Goal: Task Accomplishment & Management: Use online tool/utility

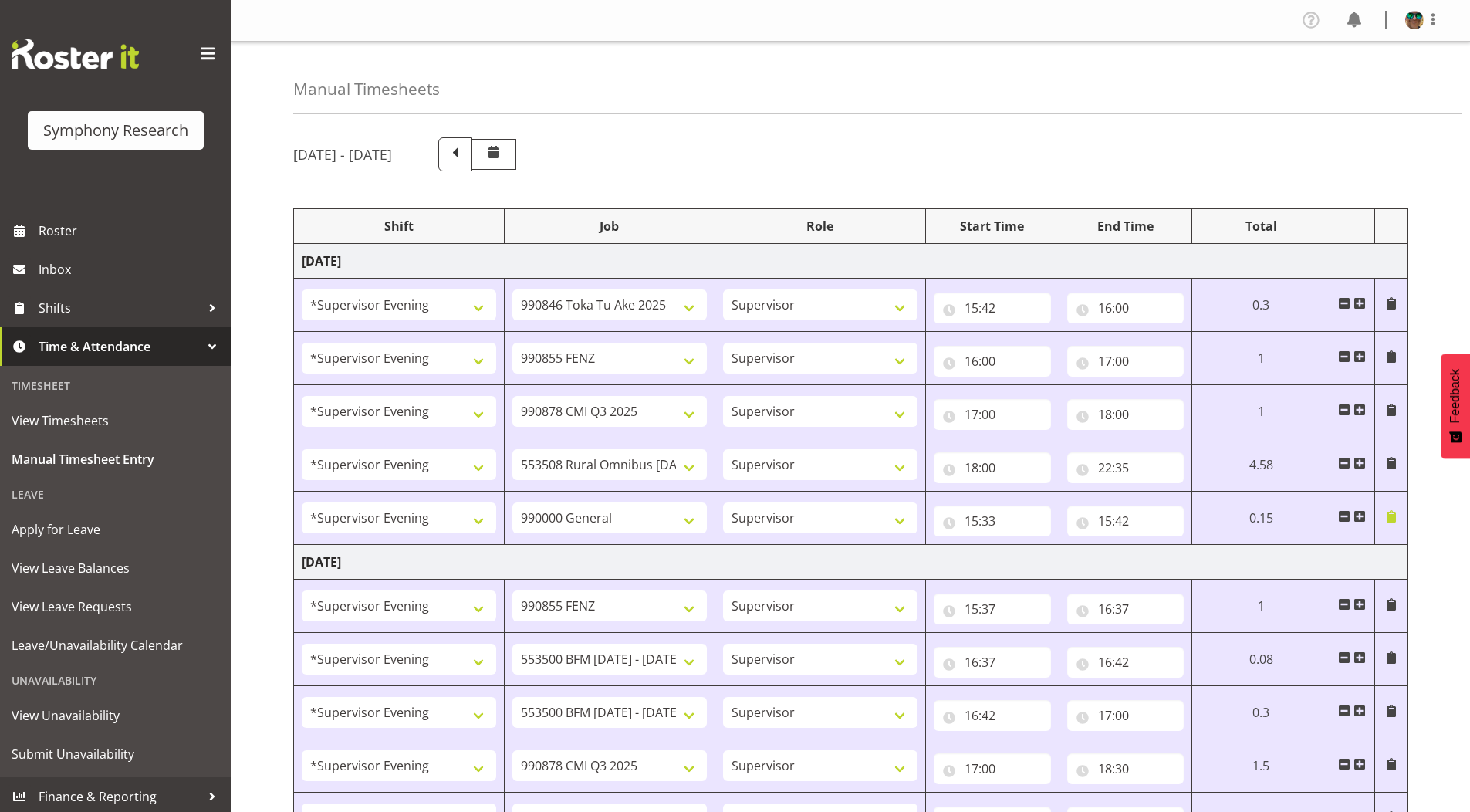
select select "4583"
select select "9426"
select select "4583"
select select "9636"
select select "4583"
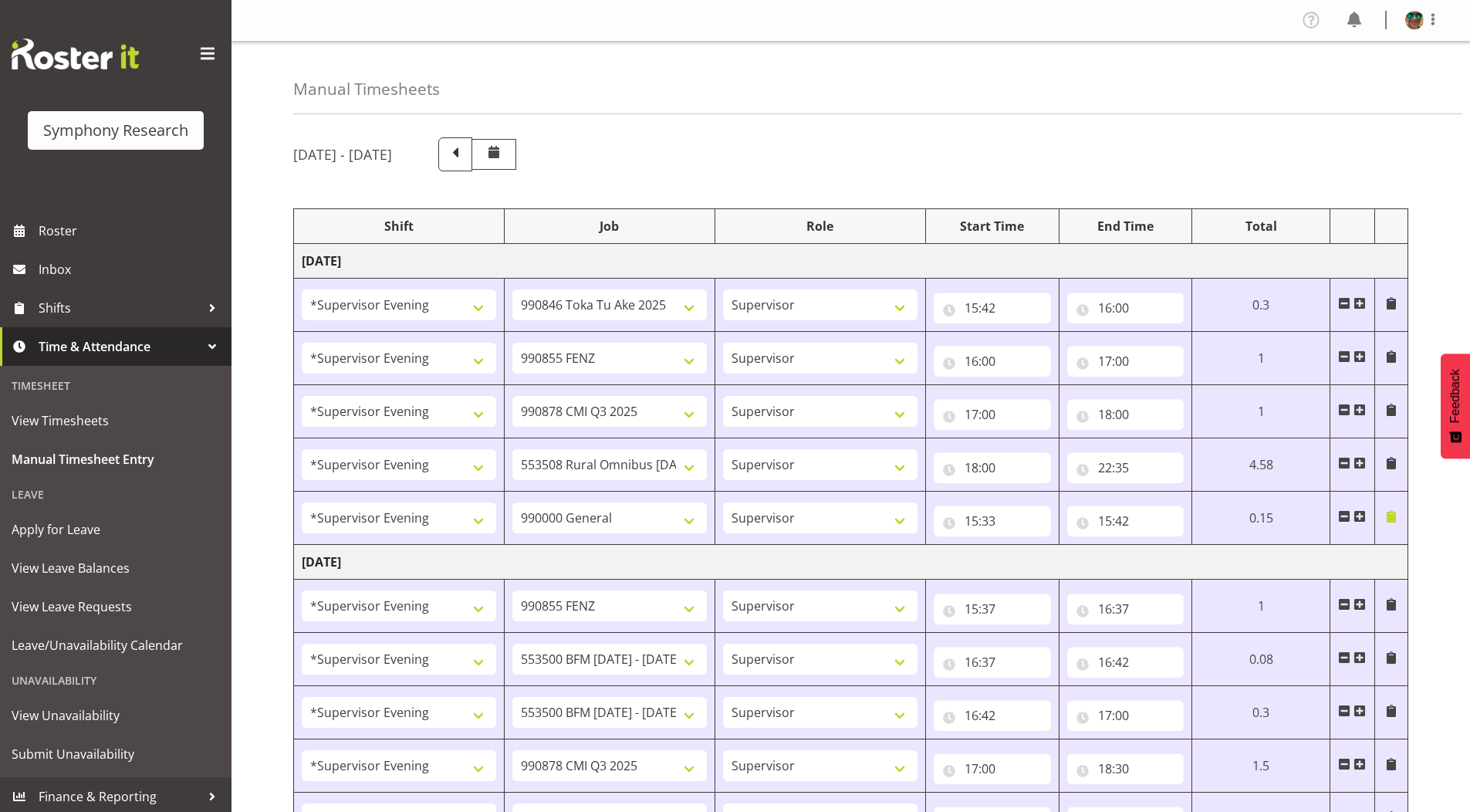
select select "10239"
select select "4583"
select select "10536"
select select "4583"
select select "743"
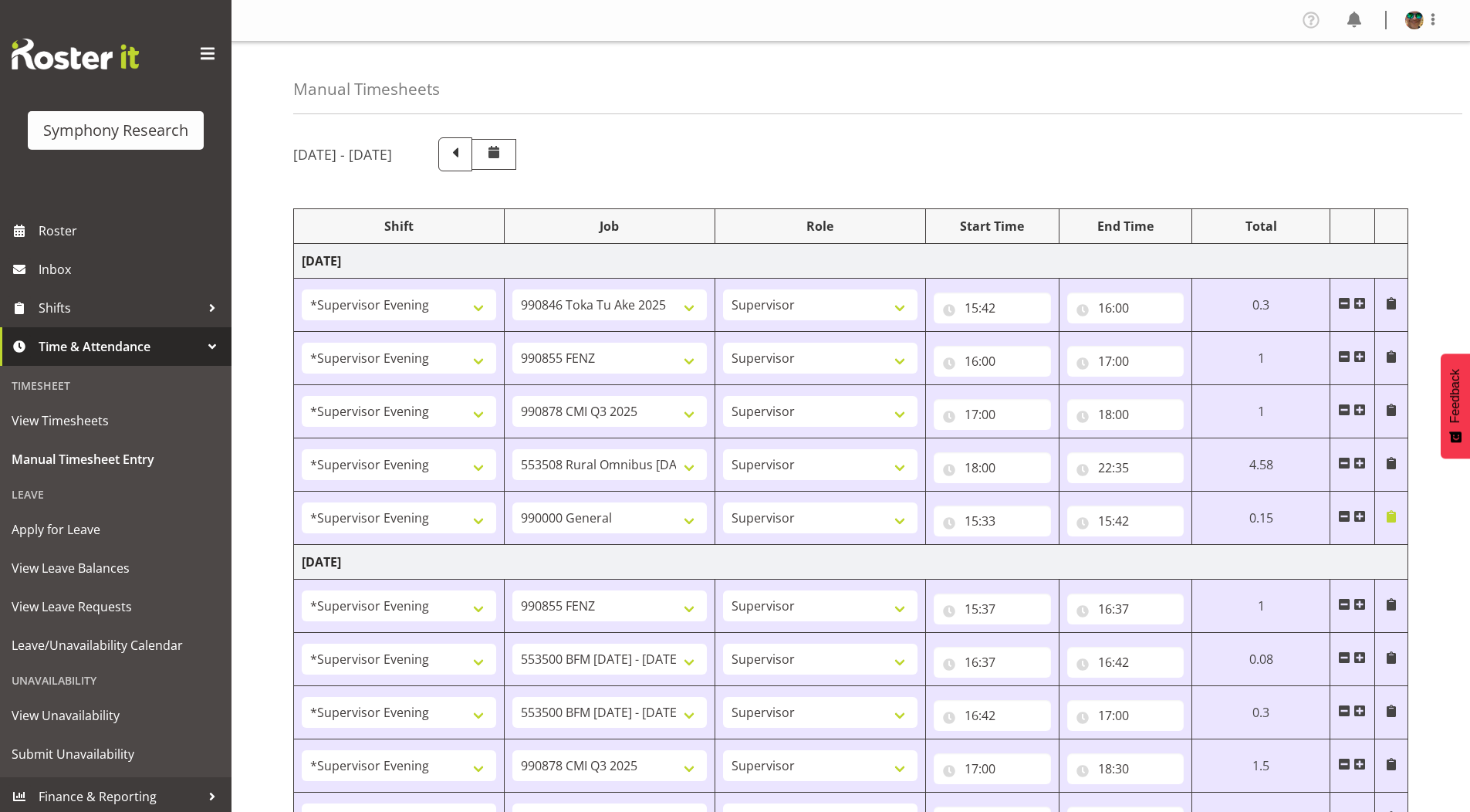
select select "4583"
select select "9636"
select select "4583"
select select "10242"
select select "4583"
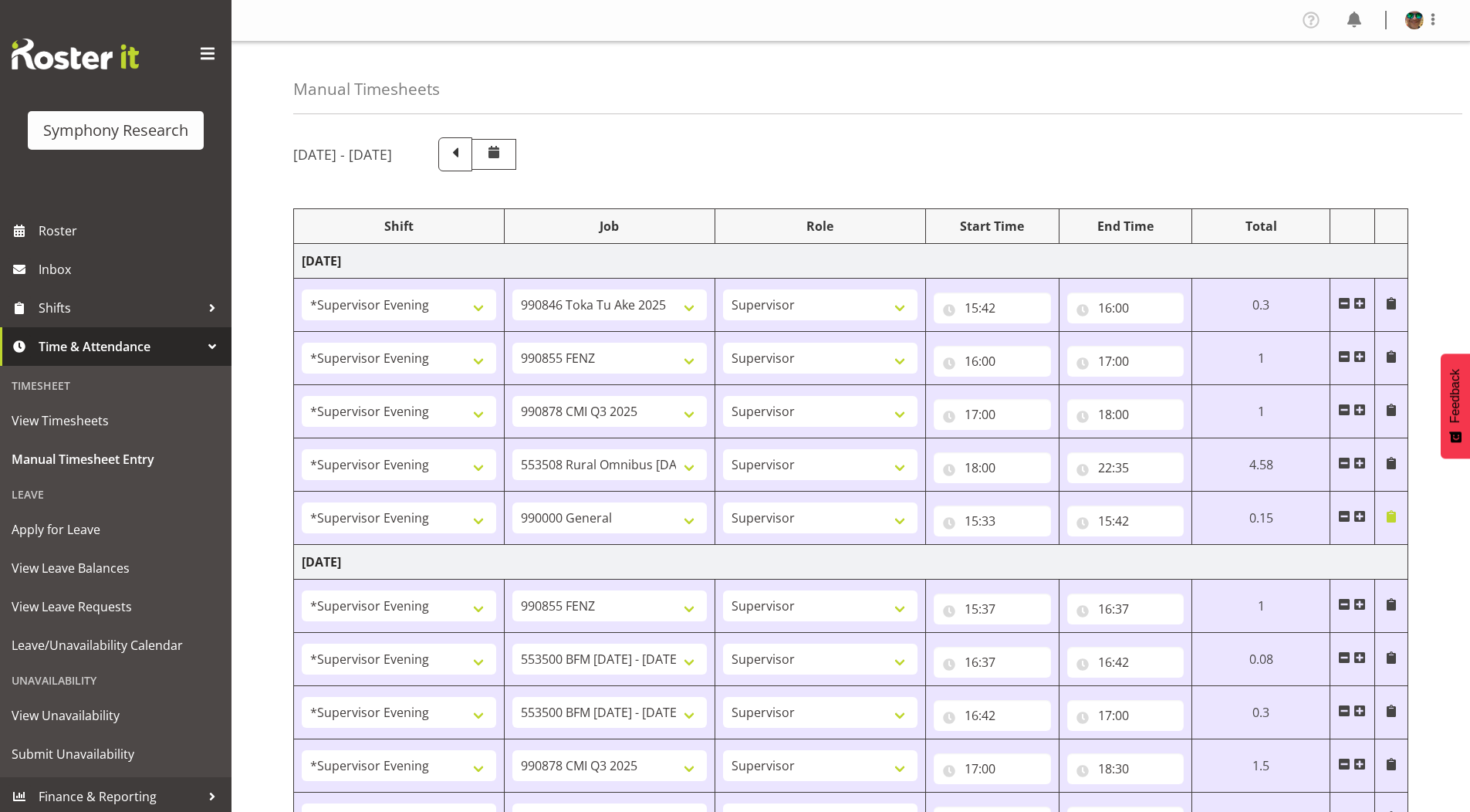
select select "10242"
select select "4583"
select select "10239"
select select "4583"
select select "10536"
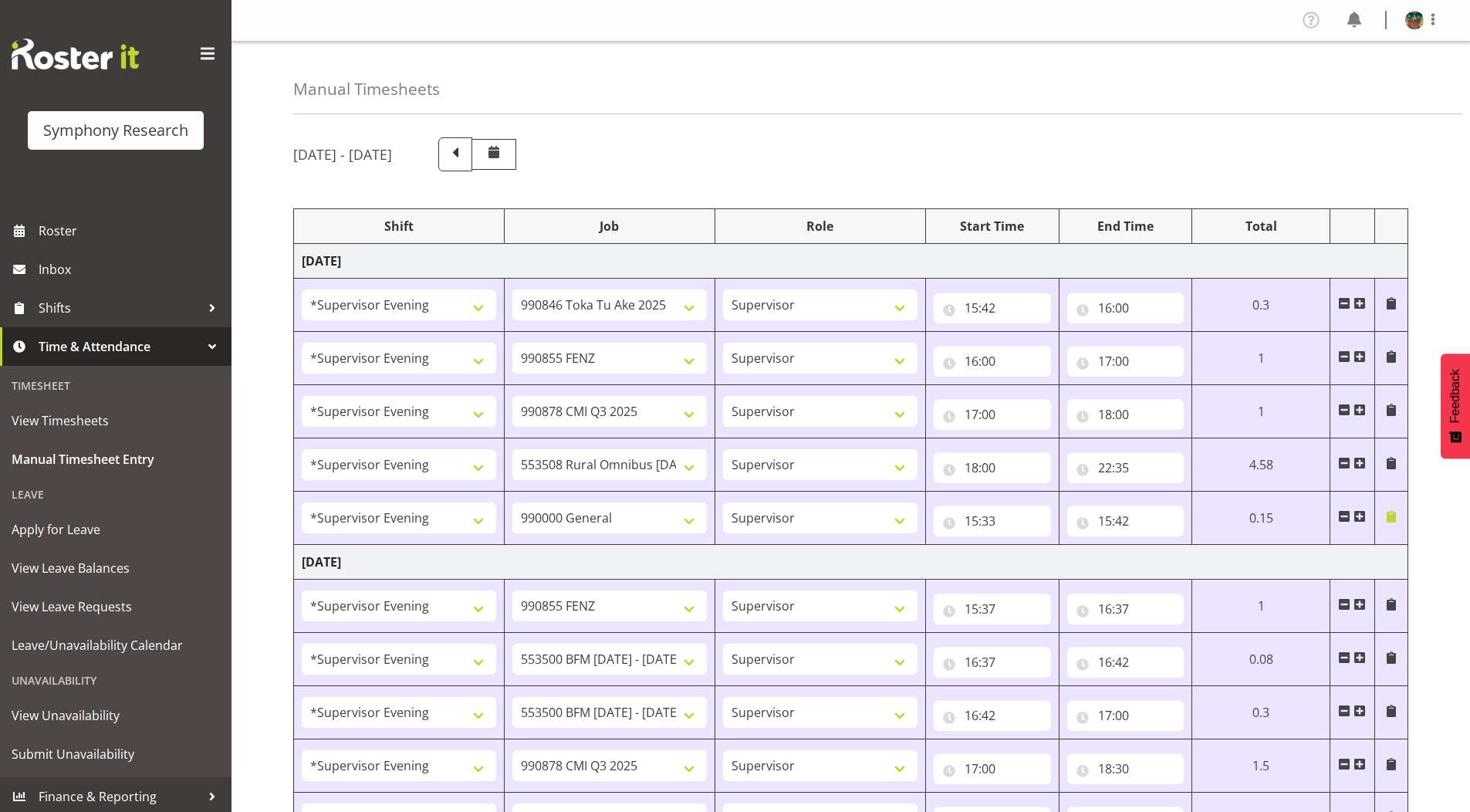
select select "4583"
select select "9426"
select select "4583"
select select "10242"
select select "4583"
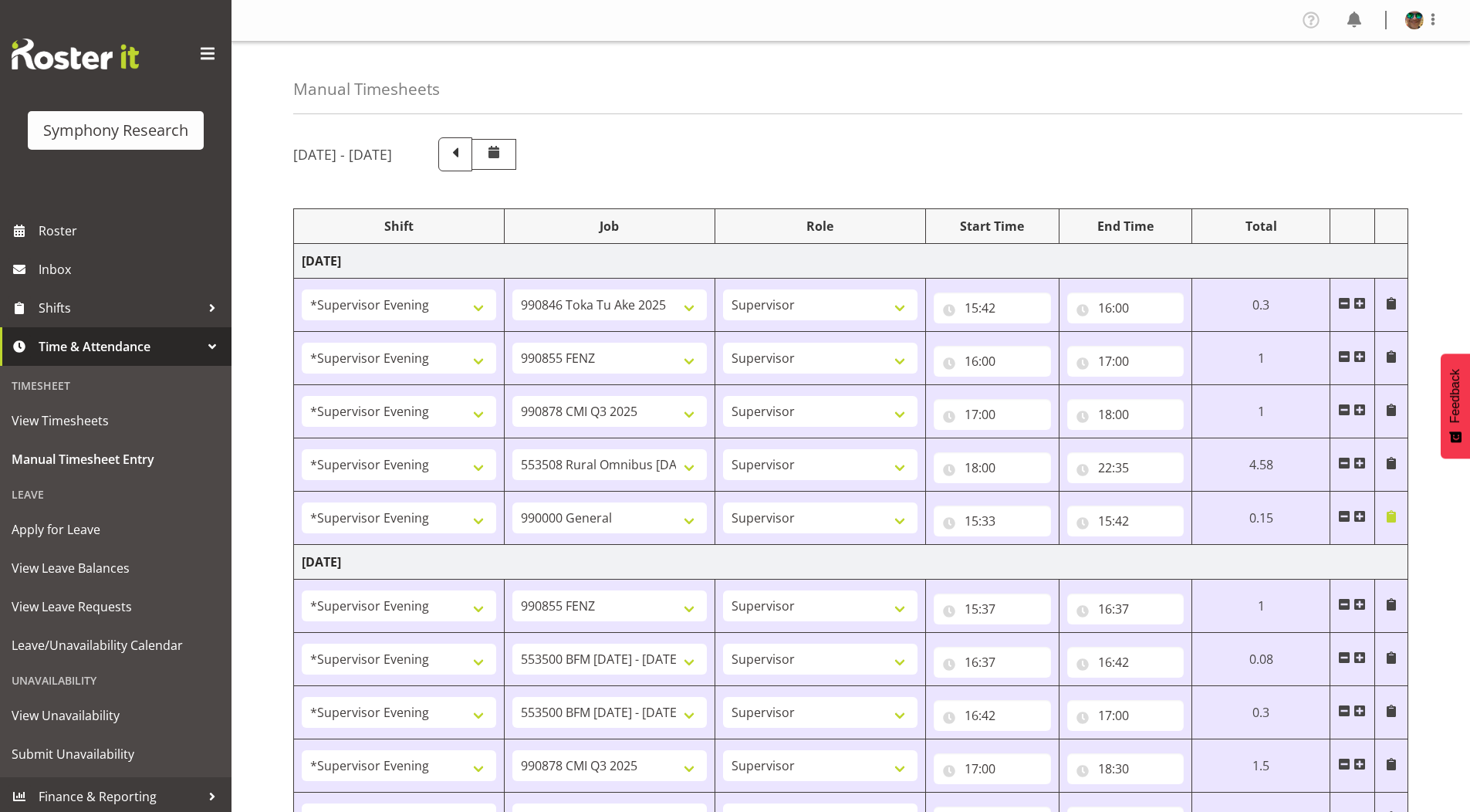
select select "9426"
select select "4583"
select select "10549"
select select "4583"
select select "9636"
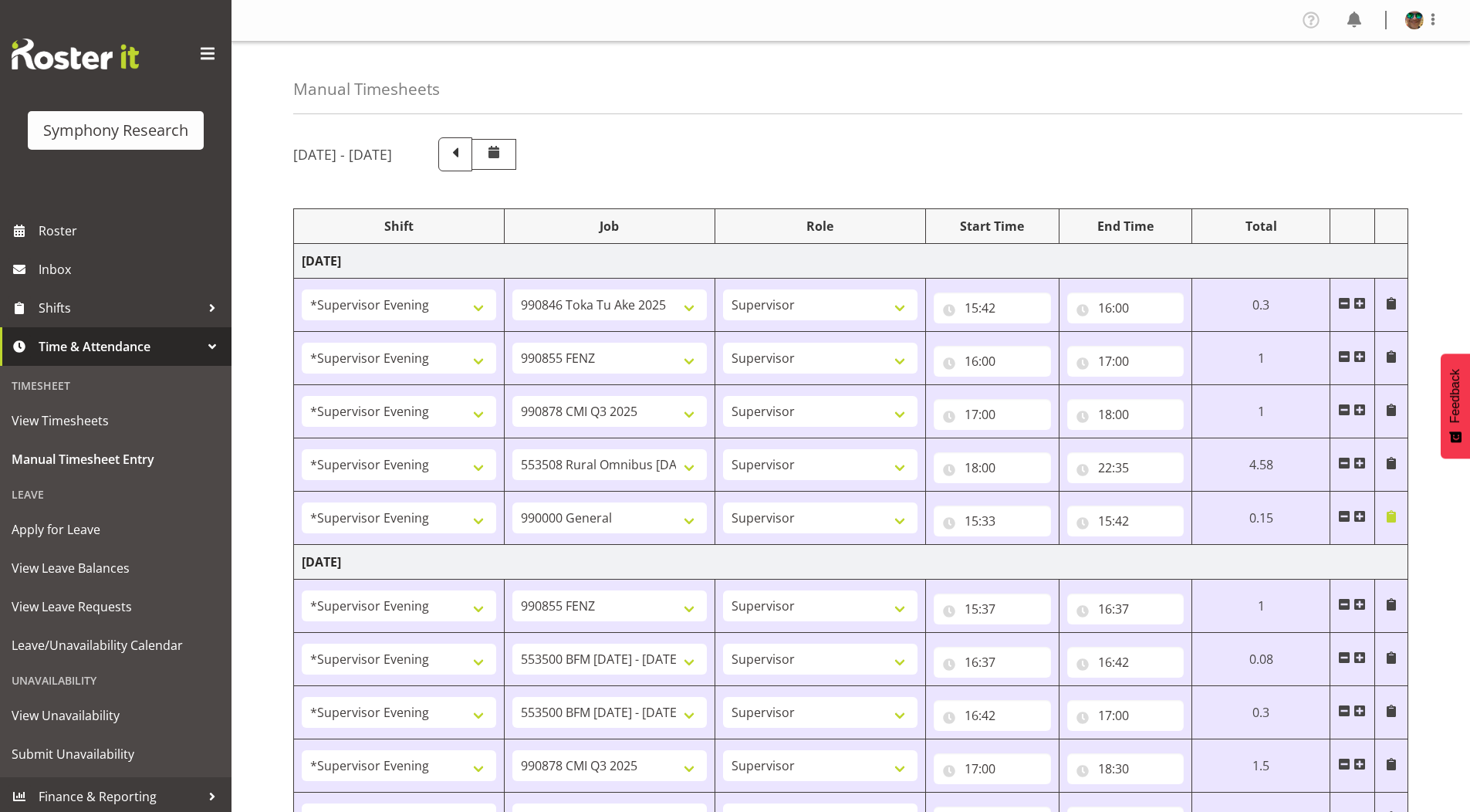
select select "4583"
select select "10239"
select select "4583"
select select "10536"
select select "4583"
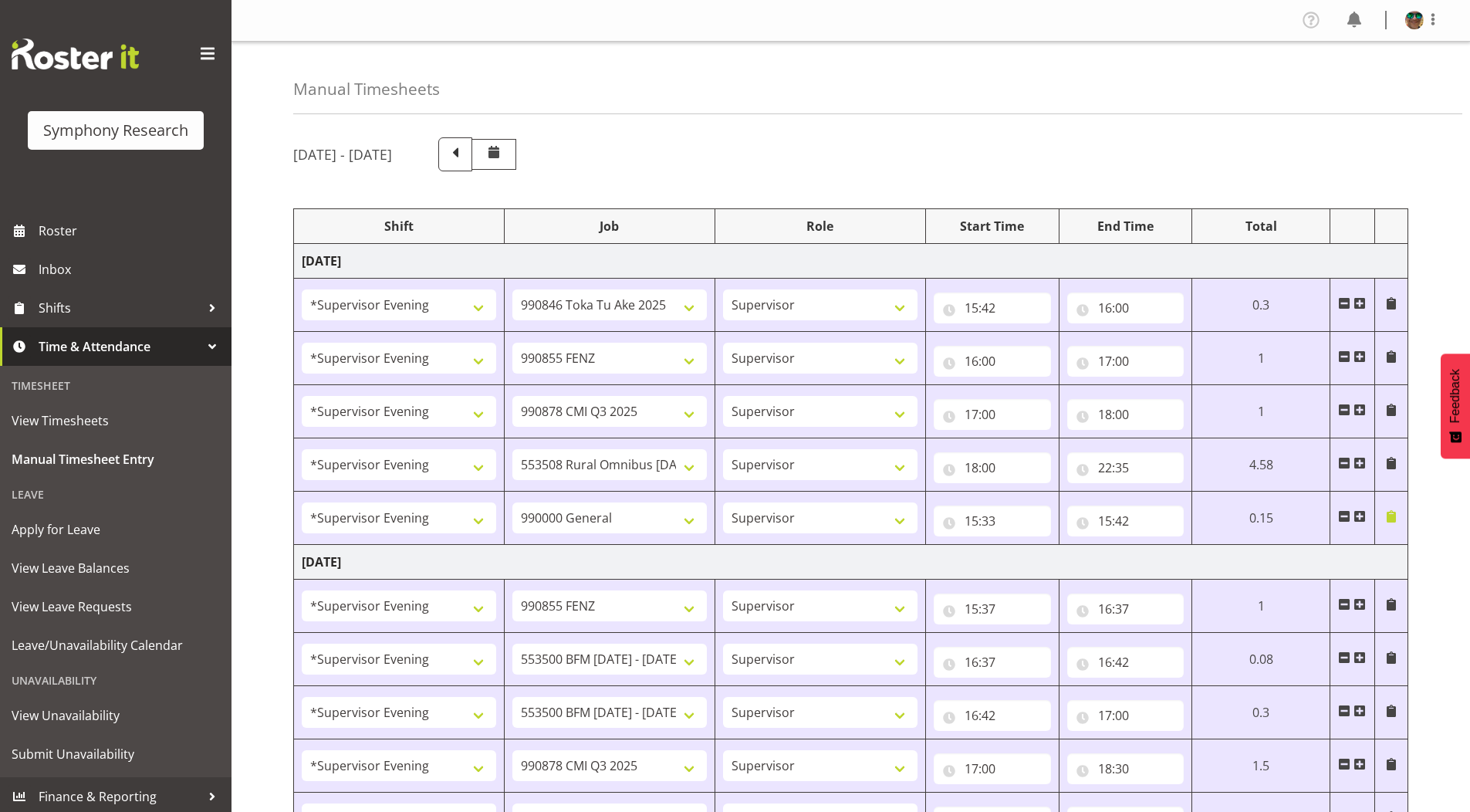
select select "743"
select select "4583"
select select "9426"
select select "4583"
select select "9636"
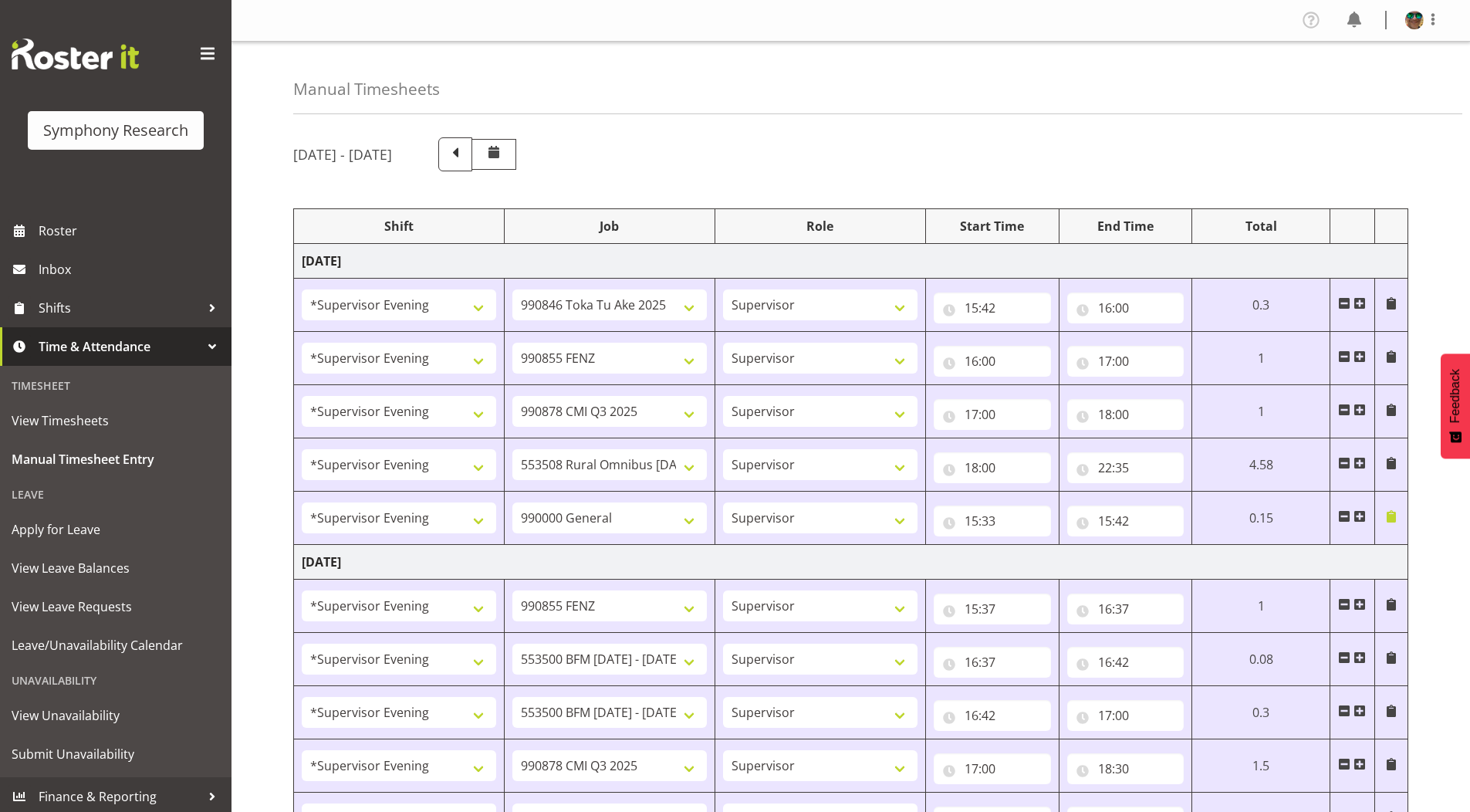
select select "4583"
select select "10549"
select select "4583"
select select "10536"
select select "4583"
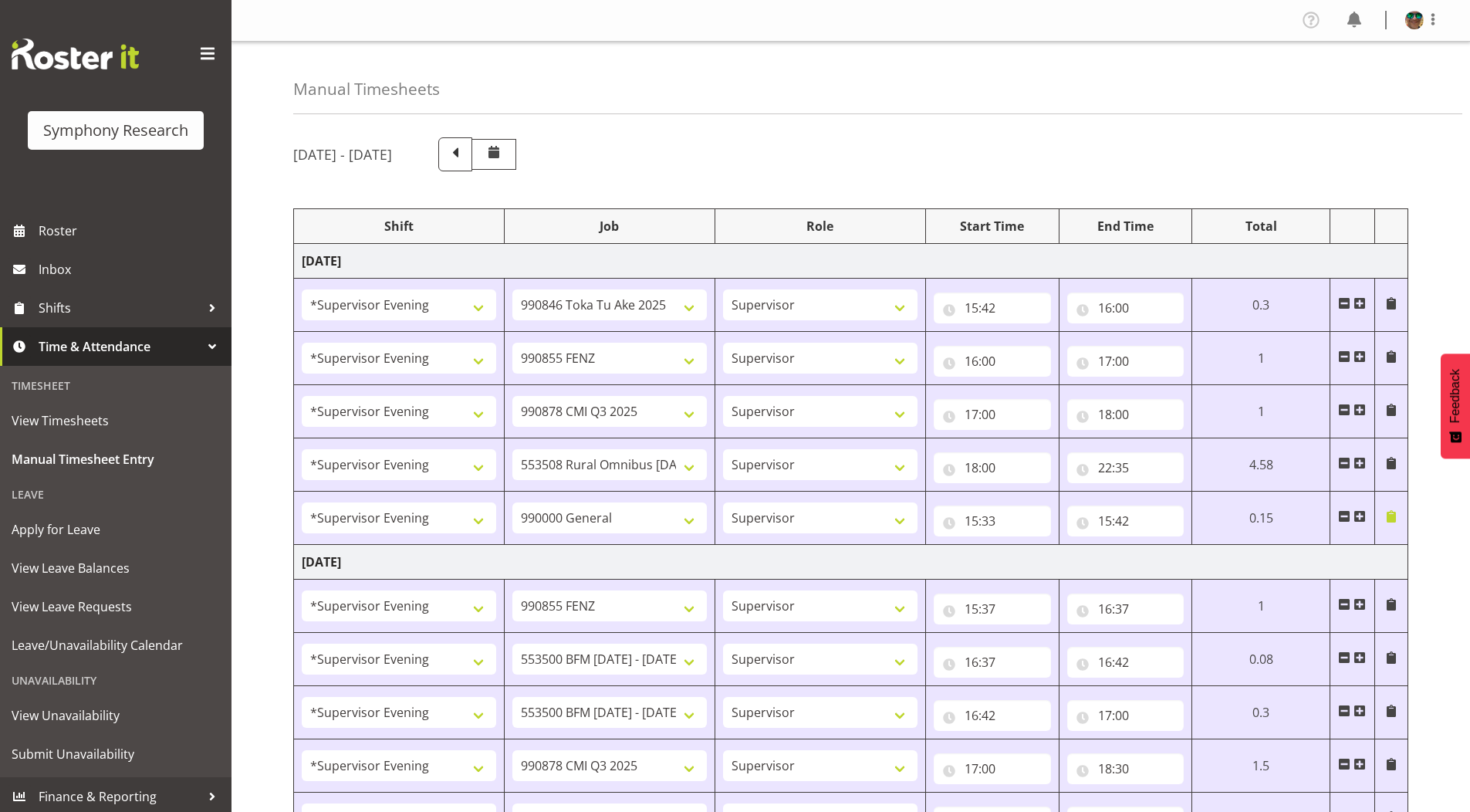
select select "10242"
select select "4583"
select select "10242"
select select "4583"
select select "9426"
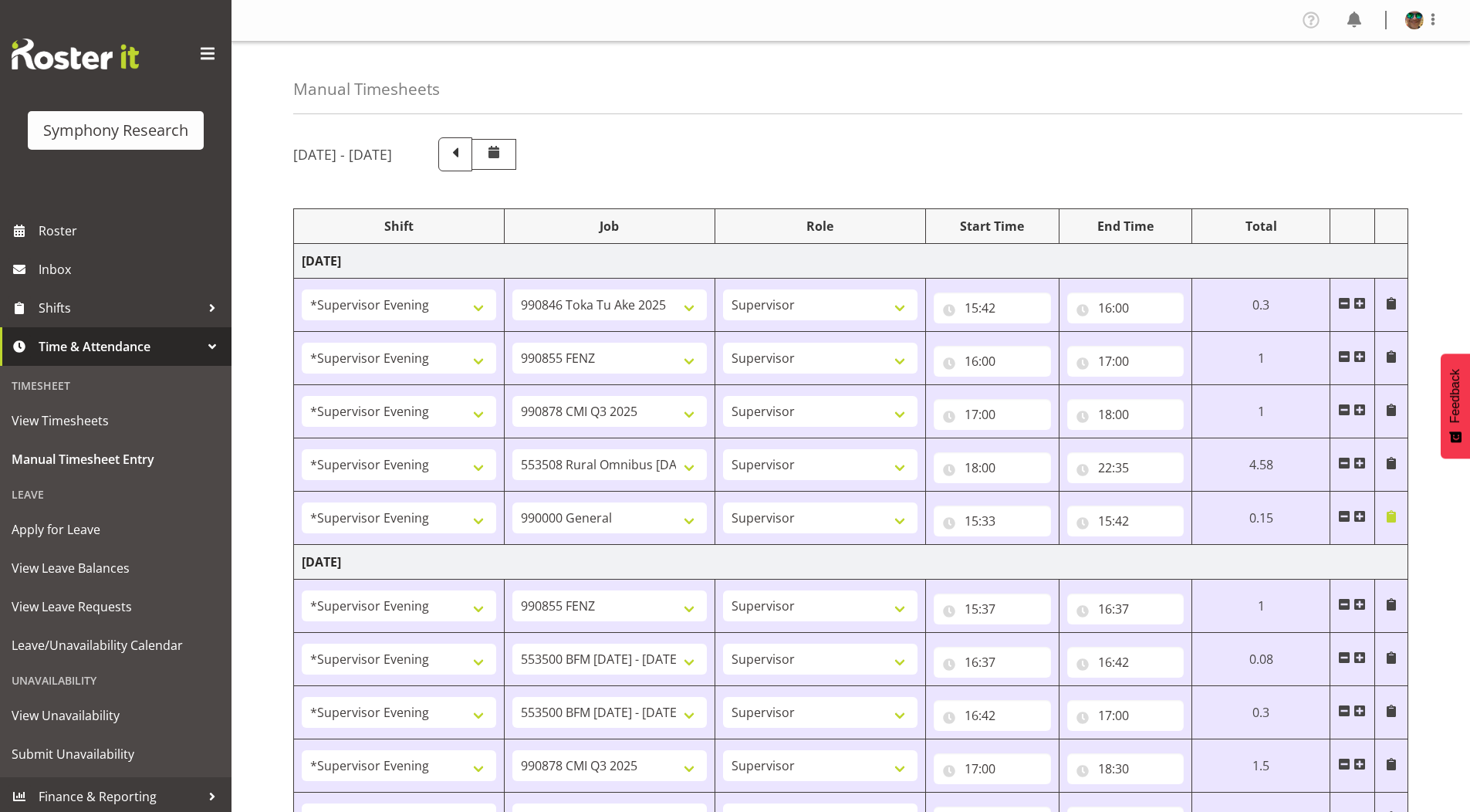
select select "4583"
select select "10549"
select select "4583"
select select "9636"
select select "4583"
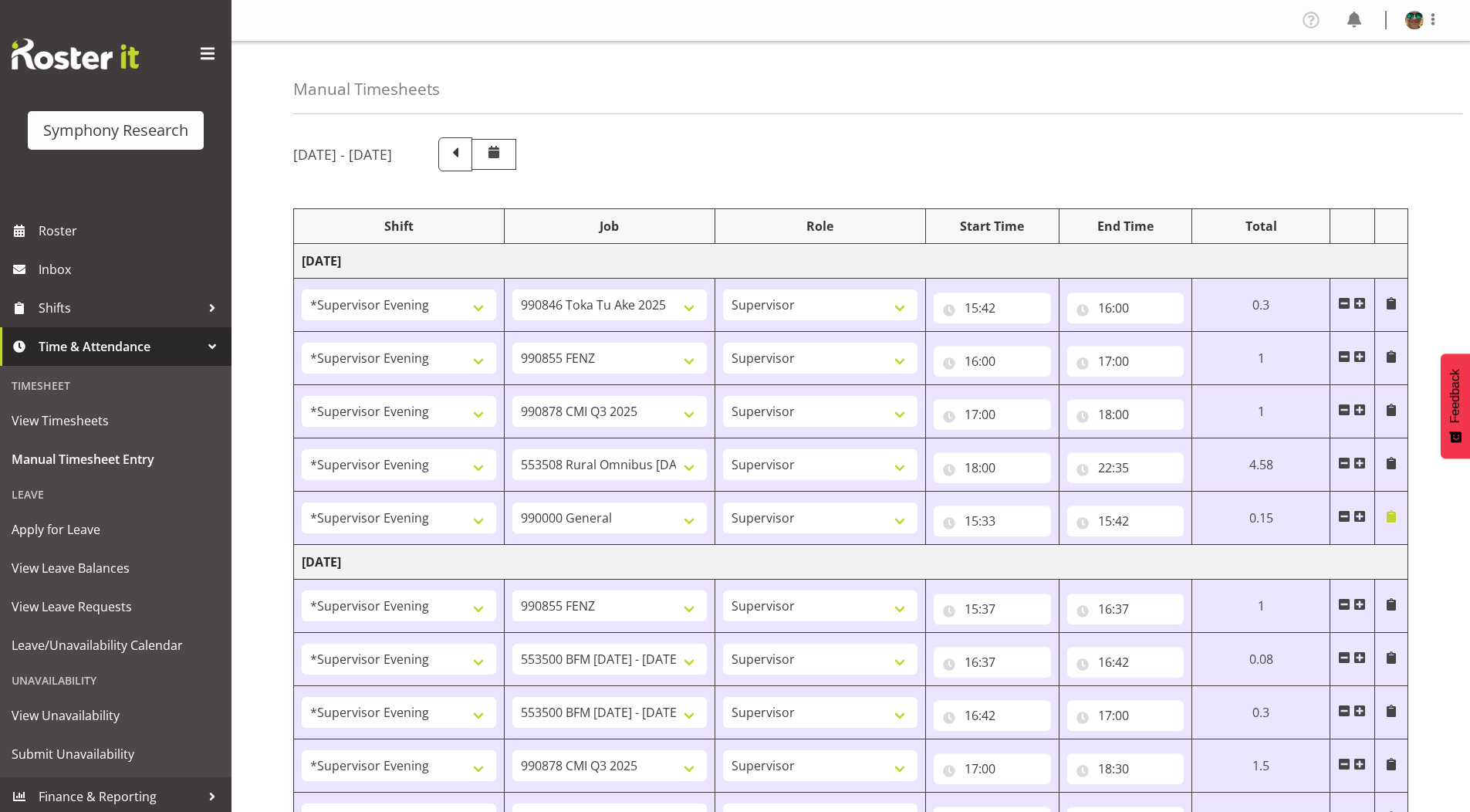
select select "10536"
select select "19170"
select select "9426"
select select "19170"
select select "10549"
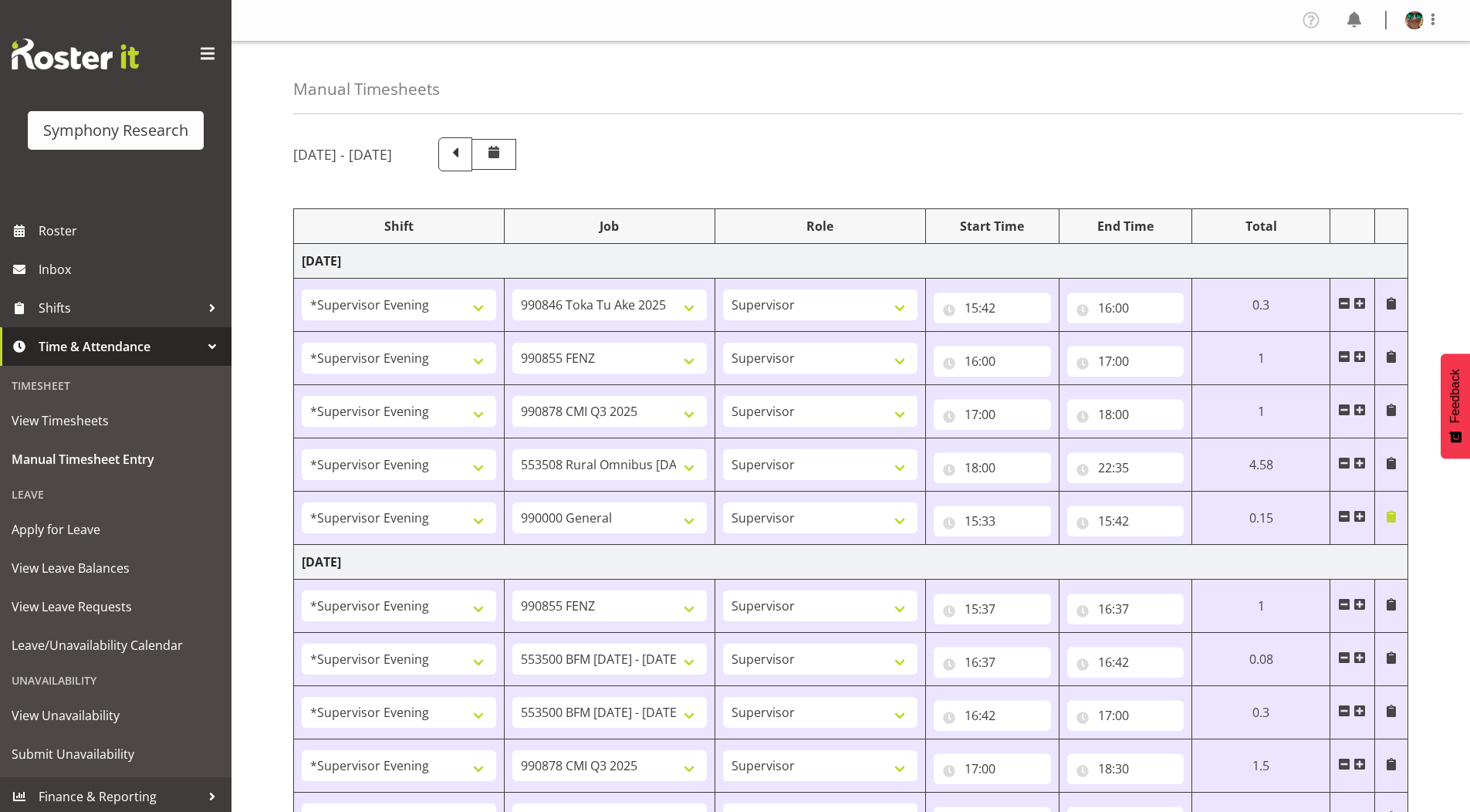
select select "19170"
select select "10242"
select select "19170"
select select "10242"
select select "19170"
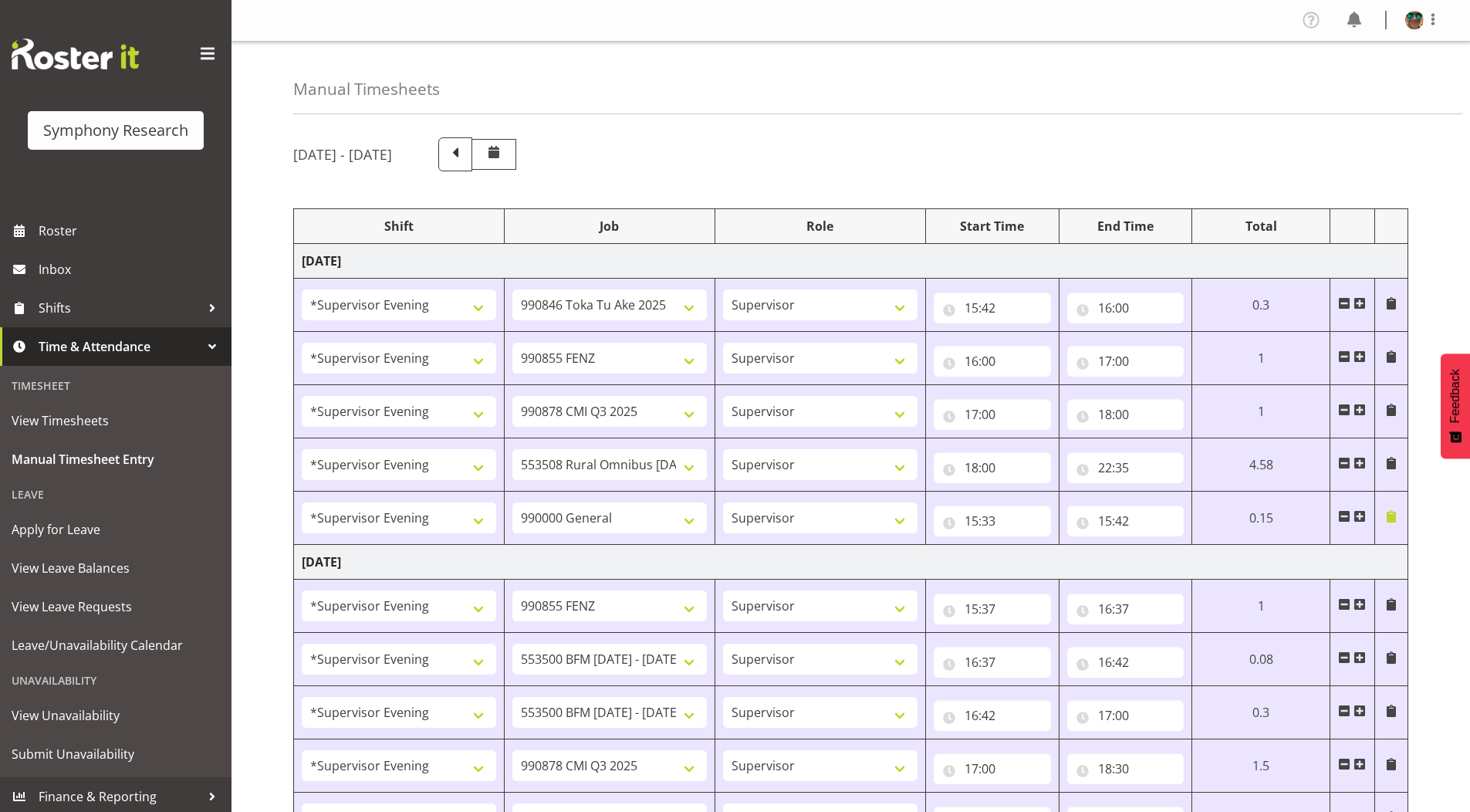
select select "9636"
select select "19170"
select select "7759"
select select "19170"
select select "10527"
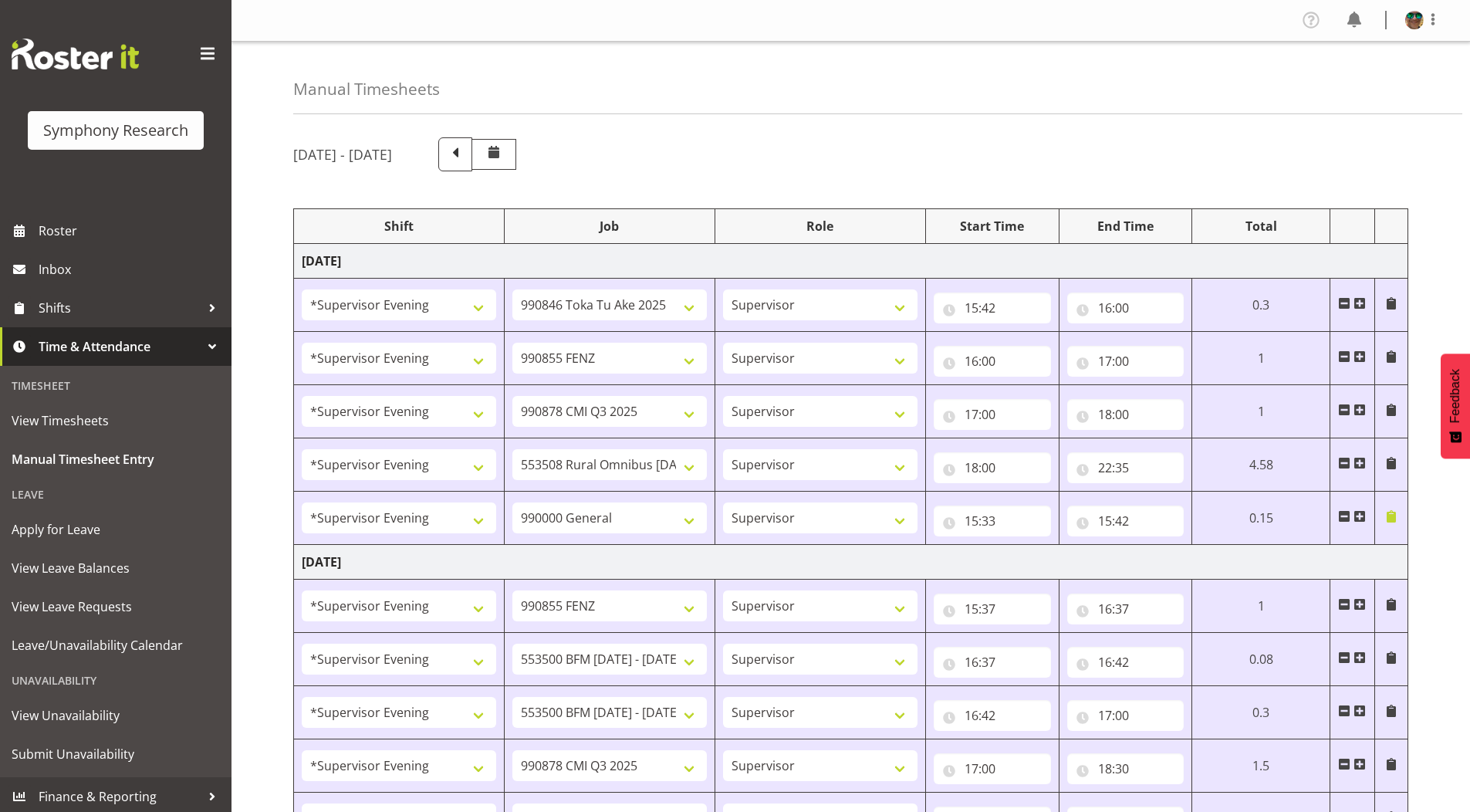
select select "297"
select select "19170"
select select "9636"
select select "12"
select select "8"
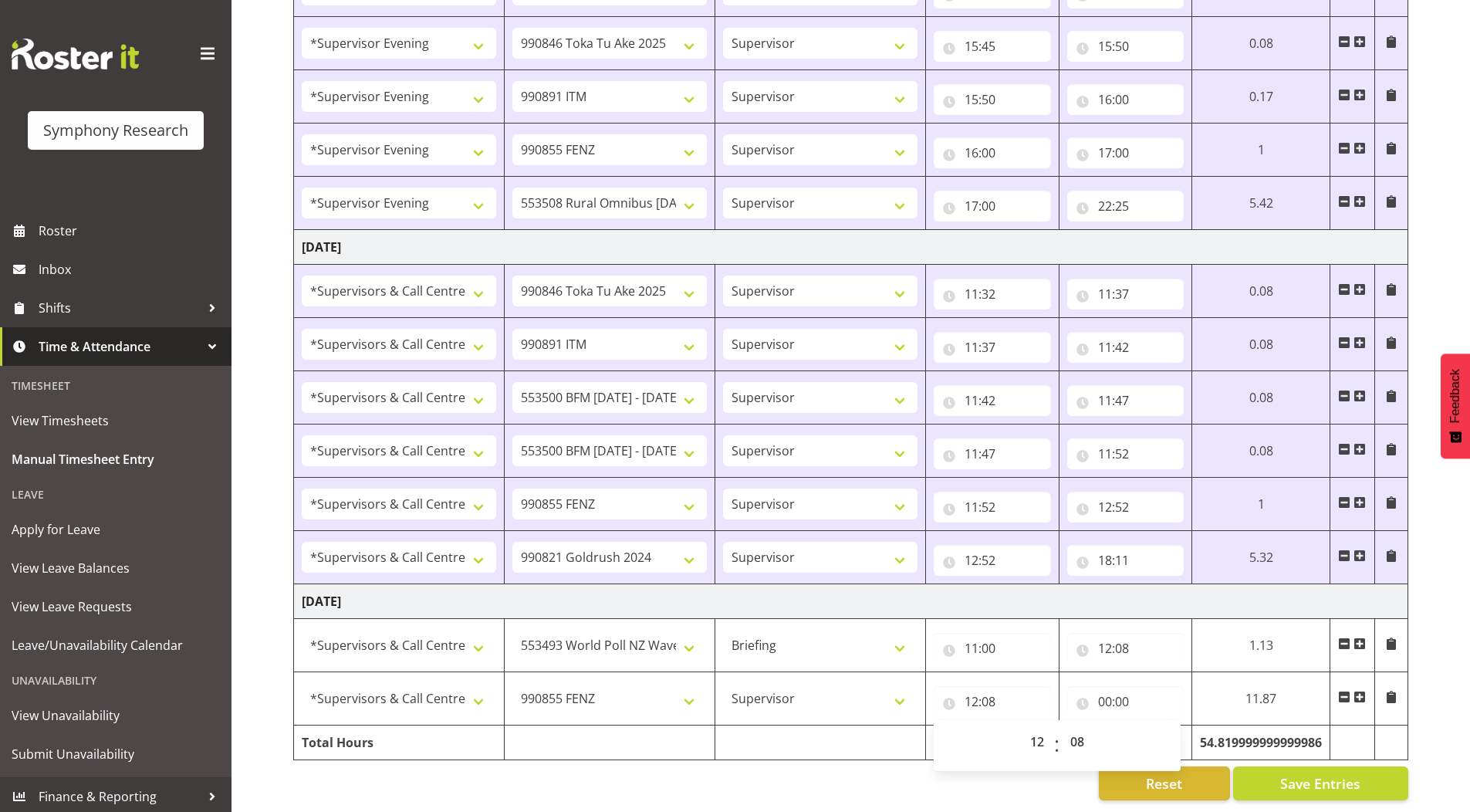
scroll to position [1690, 0]
click at [1363, 690] on span at bounding box center [1359, 696] width 12 height 12
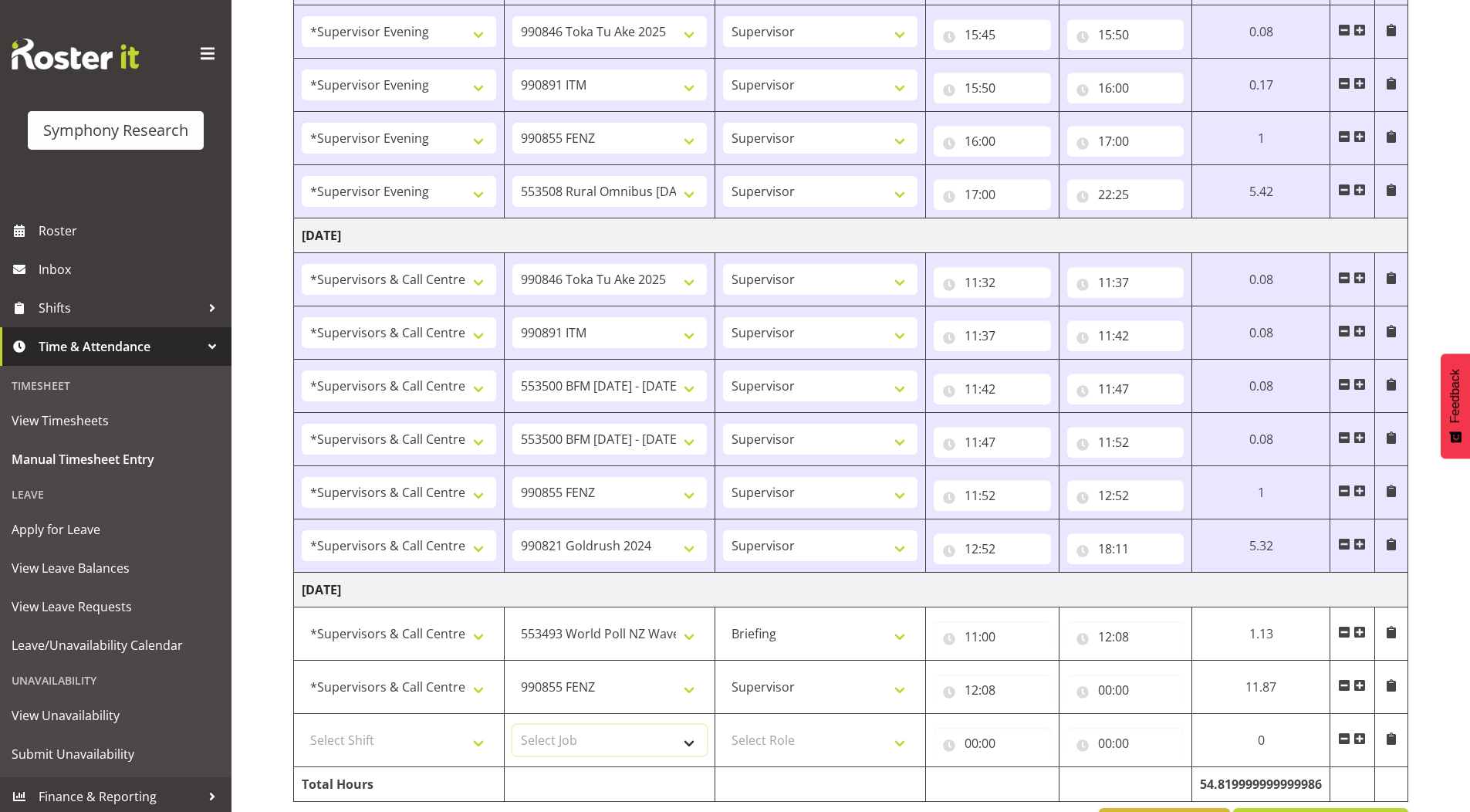
click at [539, 739] on select "Select Job 550060 IF Admin 553492 World Poll Aus Wave 2 Main 2025 553493 World …" at bounding box center [609, 740] width 194 height 31
select select "10499"
click at [512, 725] on select "Select Job 550060 IF Admin 553492 World Poll Aus Wave 2 Main 2025 553493 World …" at bounding box center [609, 740] width 194 height 31
